Goal: Information Seeking & Learning: Find specific page/section

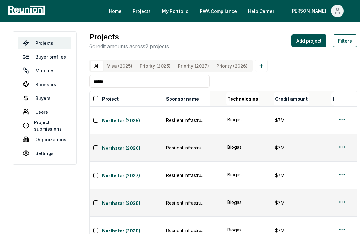
scroll to position [0, 178]
click at [338, 204] on html "Please visit us on your desktop We're working on making our marketplace mobile-…" at bounding box center [180, 148] width 360 height 297
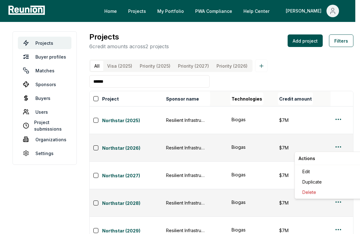
click at [341, 203] on html "Please visit us on your desktop We're working on making our marketplace mobile-…" at bounding box center [180, 148] width 360 height 297
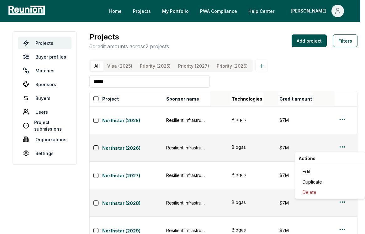
click at [115, 205] on html "Please visit us on your desktop We're working on making our marketplace mobile-…" at bounding box center [182, 148] width 365 height 297
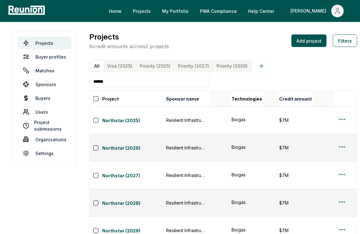
click at [127, 117] on link "Northstar (2025)" at bounding box center [132, 121] width 60 height 8
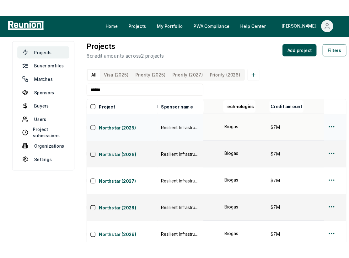
scroll to position [0, 0]
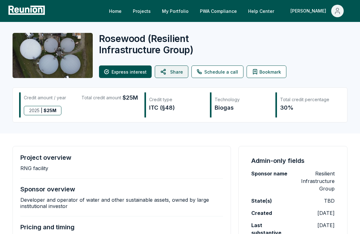
click at [174, 72] on button "Share" at bounding box center [172, 72] width 34 height 13
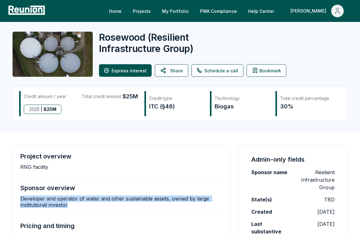
drag, startPoint x: 21, startPoint y: 199, endPoint x: 90, endPoint y: 204, distance: 69.8
click at [90, 204] on p "Developer and operator of water and other sustainable assets, owned by large in…" at bounding box center [121, 202] width 203 height 13
copy p "Developer and operator of water and other sustainable assets, owned by large in…"
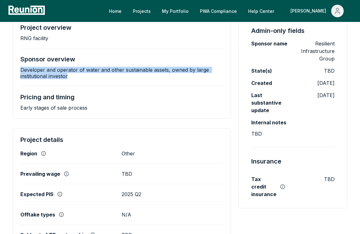
scroll to position [66, 0]
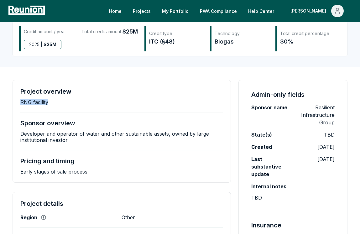
drag, startPoint x: 64, startPoint y: 102, endPoint x: 50, endPoint y: 105, distance: 14.3
click at [50, 105] on div "Project overview RNG facility" at bounding box center [121, 97] width 203 height 18
copy div "RNG facility"
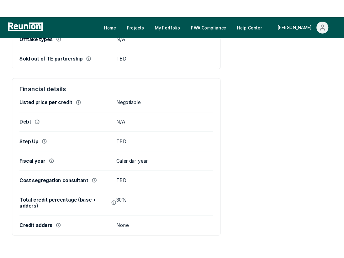
scroll to position [328, 0]
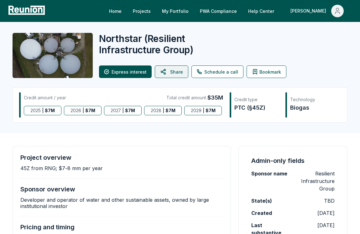
click at [181, 76] on button "Share" at bounding box center [172, 72] width 34 height 13
drag, startPoint x: 250, startPoint y: 109, endPoint x: 263, endPoint y: 109, distance: 13.2
click at [263, 109] on div "PTC (§45Z)" at bounding box center [256, 107] width 44 height 9
copy div "§45Z"
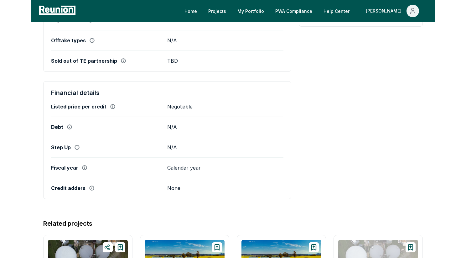
scroll to position [298, 0]
